Goal: Obtain resource: Obtain resource

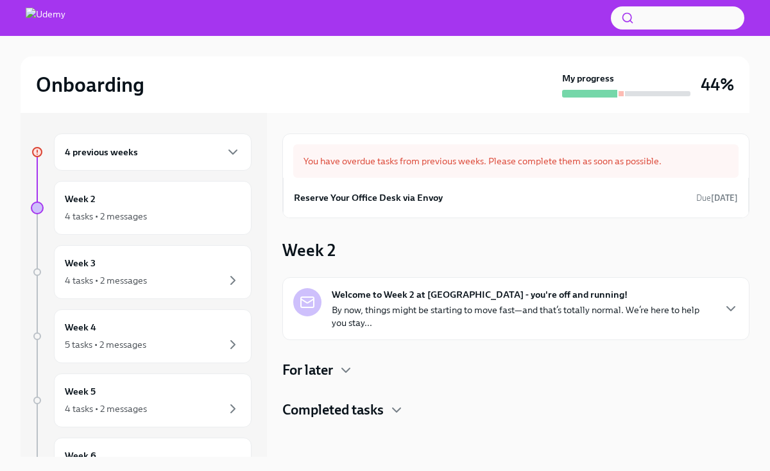
click at [204, 160] on div "4 previous weeks" at bounding box center [153, 151] width 198 height 37
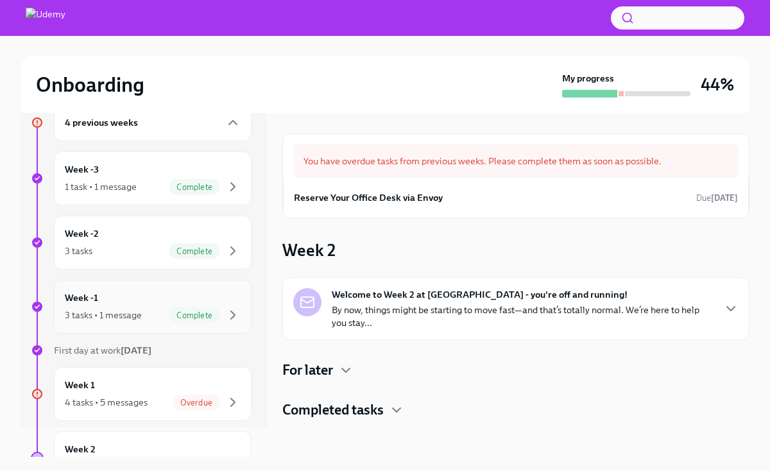
scroll to position [20, 0]
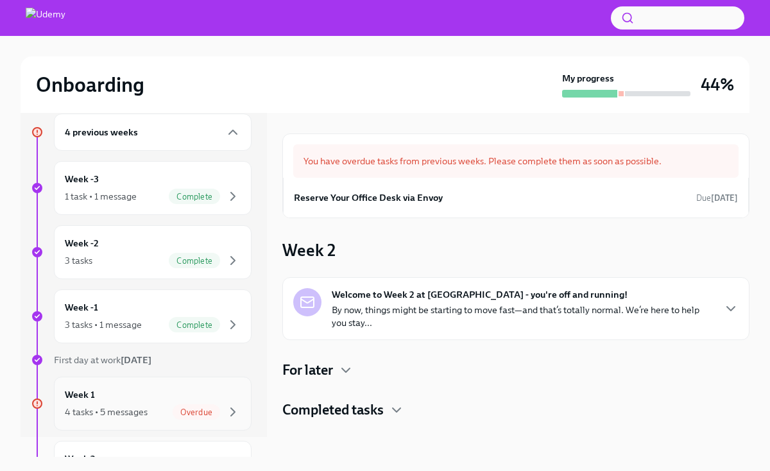
click at [136, 389] on div "Week 1 4 tasks • 5 messages Overdue" at bounding box center [153, 403] width 176 height 32
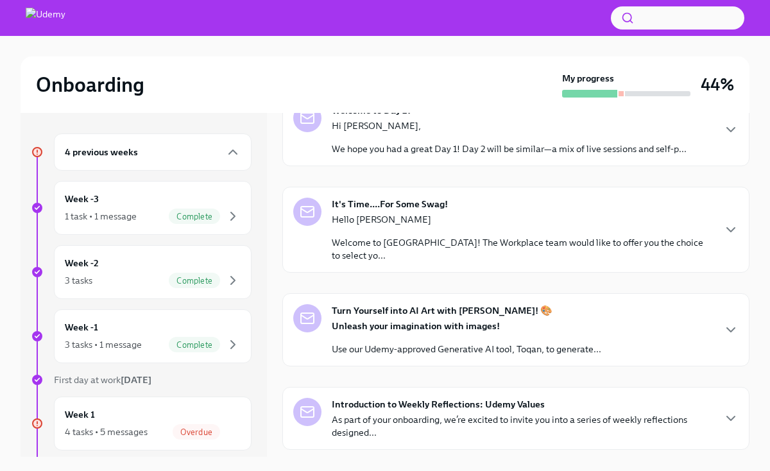
scroll to position [245, 0]
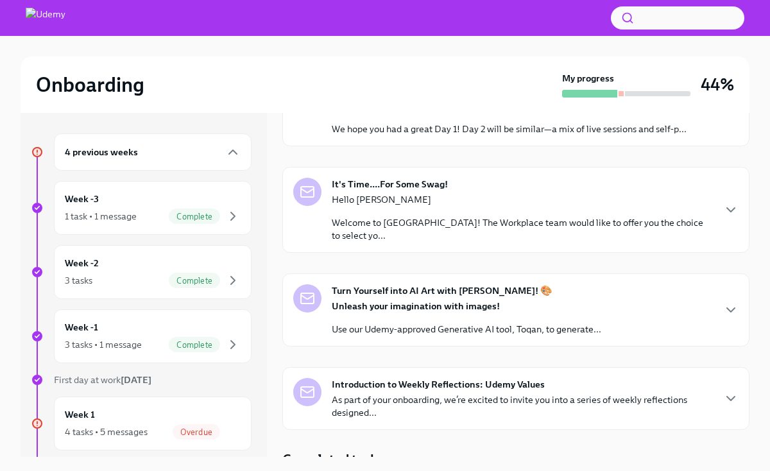
click at [448, 213] on div "Hello [PERSON_NAME] Welcome to Udemy! The Workplace team would like to offer yo…" at bounding box center [522, 217] width 381 height 49
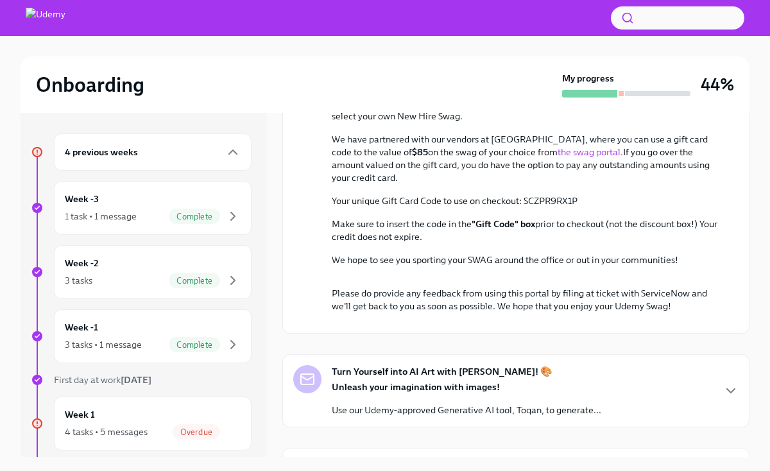
scroll to position [416, 0]
click at [557, 157] on link "the swag portal." at bounding box center [589, 152] width 65 height 12
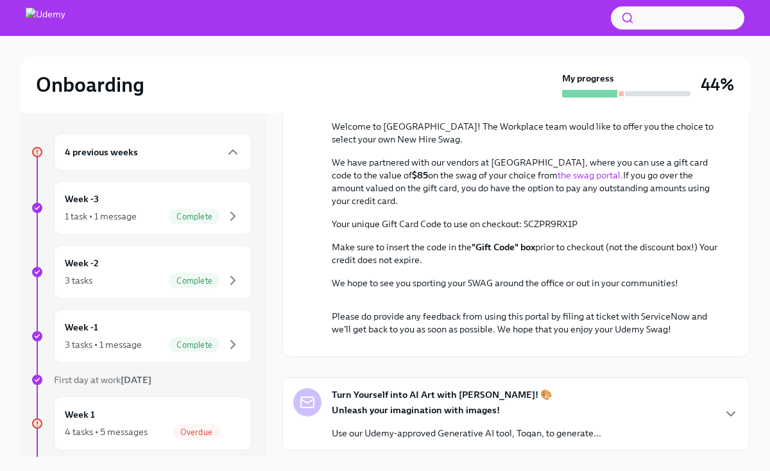
scroll to position [400, 0]
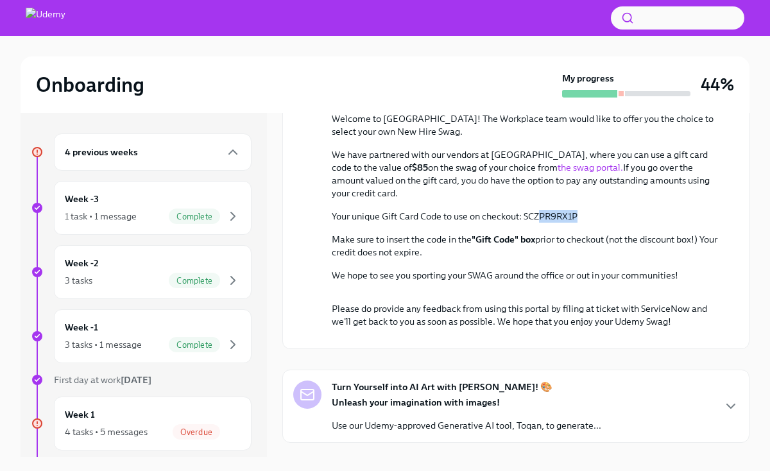
drag, startPoint x: 580, startPoint y: 315, endPoint x: 539, endPoint y: 316, distance: 41.7
click at [539, 223] on p "Your unique Gift Card Code to use on checkout: SCZPR9RX1P" at bounding box center [525, 216] width 386 height 13
click at [587, 223] on p "Your unique Gift Card Code to use on checkout: SCZPR9RX1P" at bounding box center [525, 216] width 386 height 13
click at [557, 223] on p "Your unique Gift Card Code to use on checkout: SCZPR9RX1P" at bounding box center [525, 216] width 386 height 13
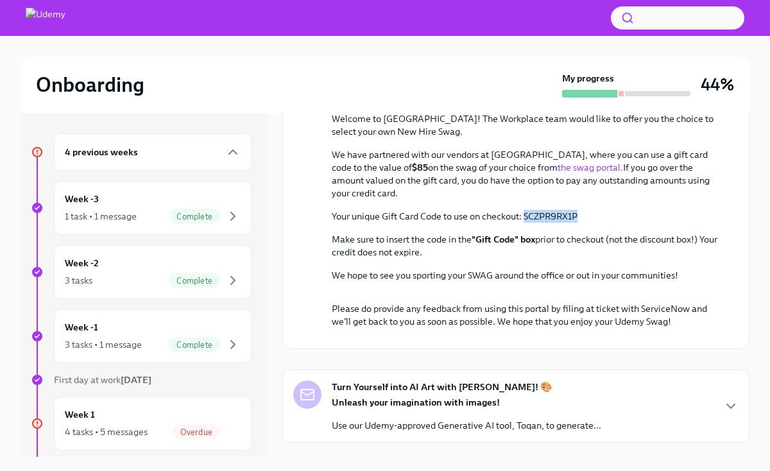
copy p "SCZPR9RX1P"
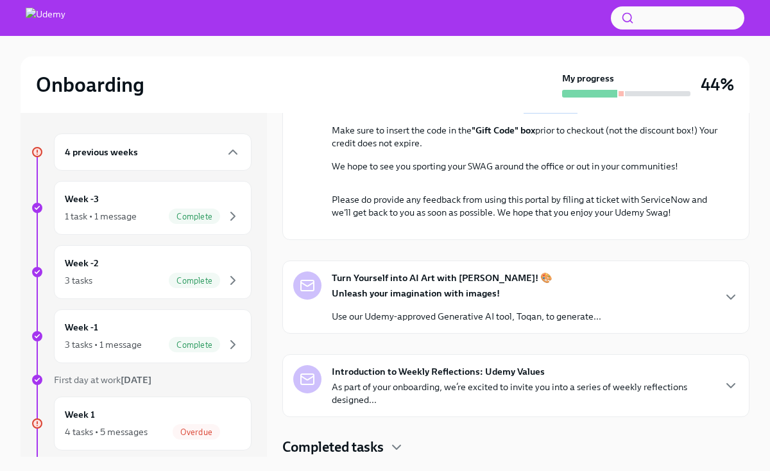
scroll to position [1, 0]
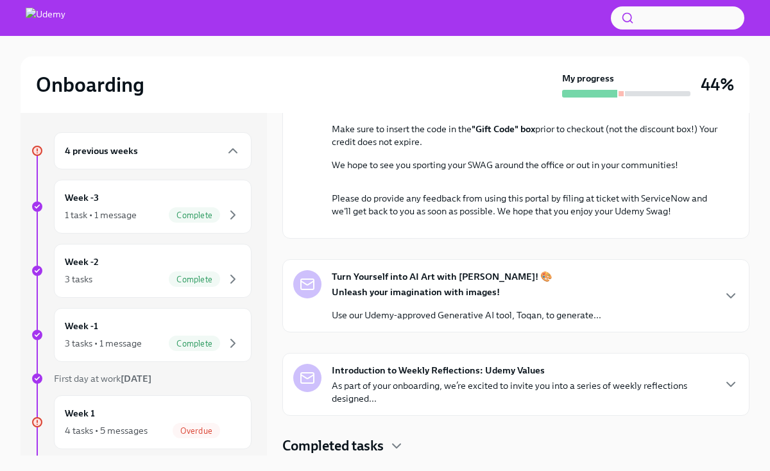
click at [470, 398] on p "As part of your onboarding, we’re excited to invite you into a series of weekly…" at bounding box center [522, 392] width 381 height 26
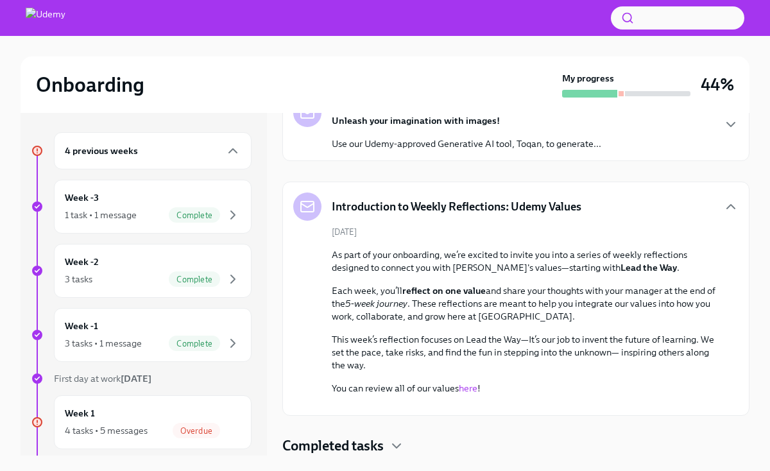
scroll to position [1096, 0]
click at [364, 452] on h4 "Completed tasks" at bounding box center [332, 445] width 101 height 19
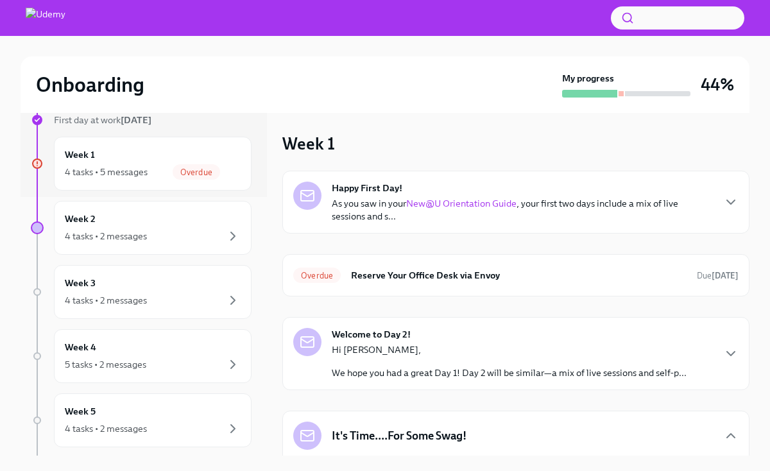
scroll to position [261, 0]
click at [151, 232] on div "4 tasks • 2 messages" at bounding box center [153, 233] width 176 height 15
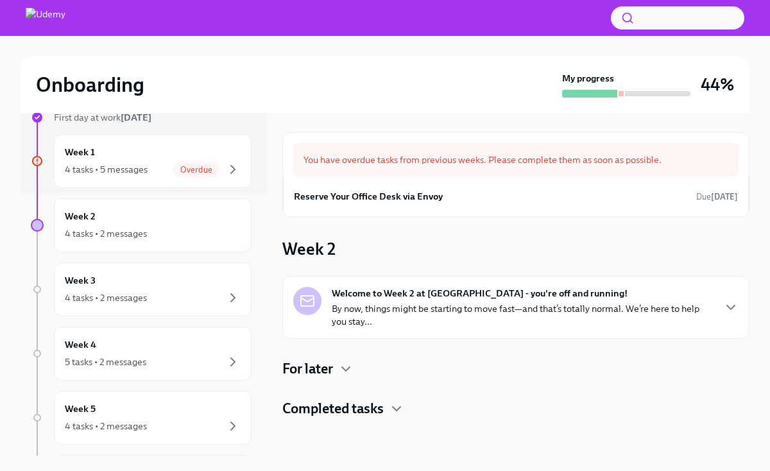
click at [335, 369] on div "For later" at bounding box center [515, 368] width 467 height 19
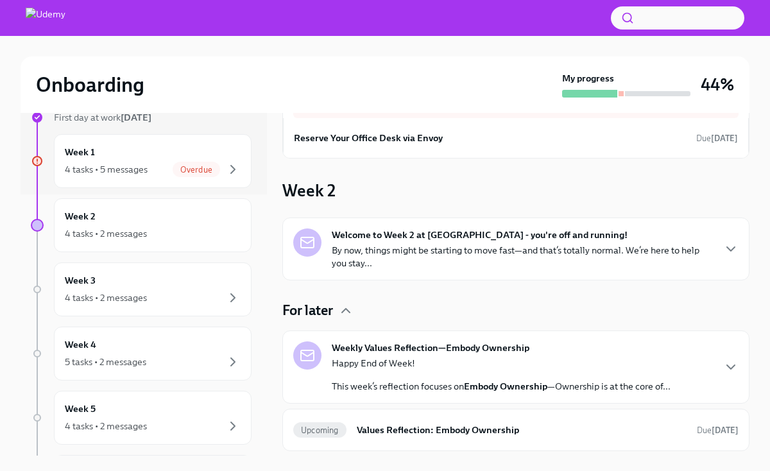
scroll to position [37, 0]
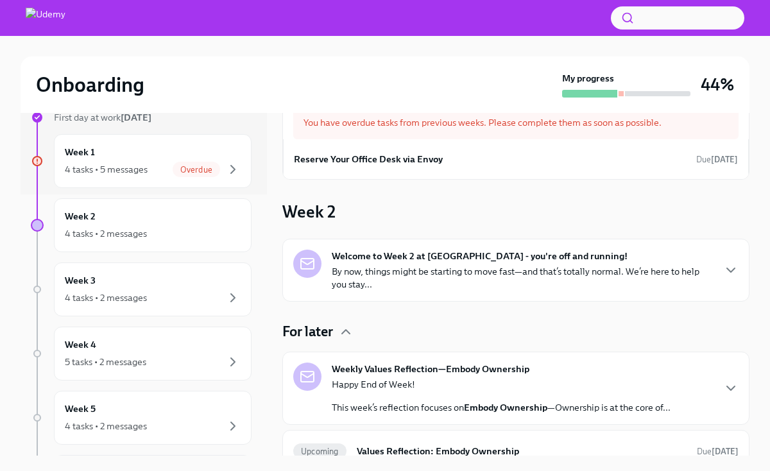
click at [420, 257] on strong "Welcome to Week 2 at [GEOGRAPHIC_DATA] - you're off and running!" at bounding box center [480, 255] width 296 height 13
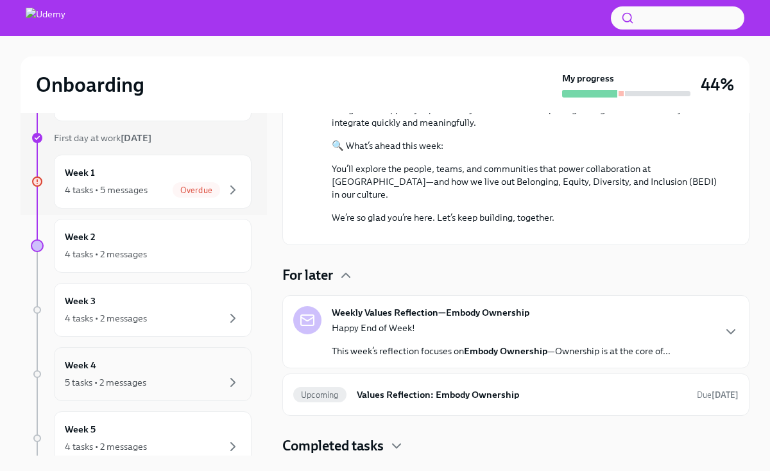
scroll to position [389, 0]
